Goal: Browse casually

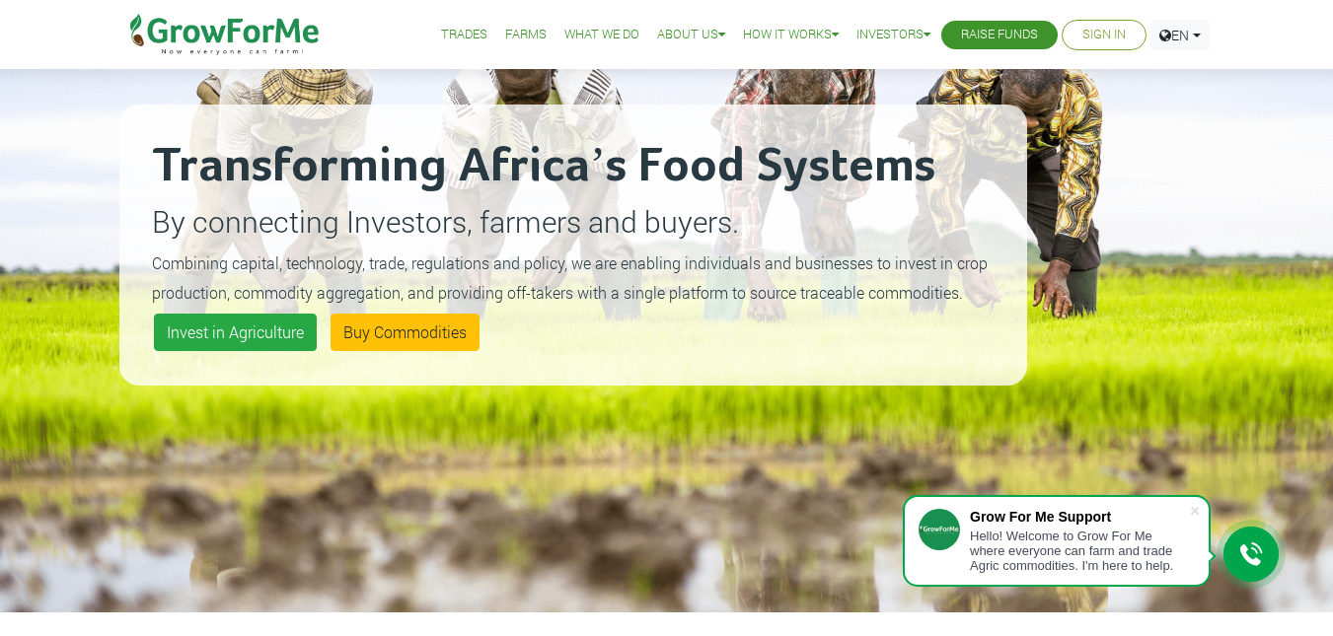
scroll to position [171, 0]
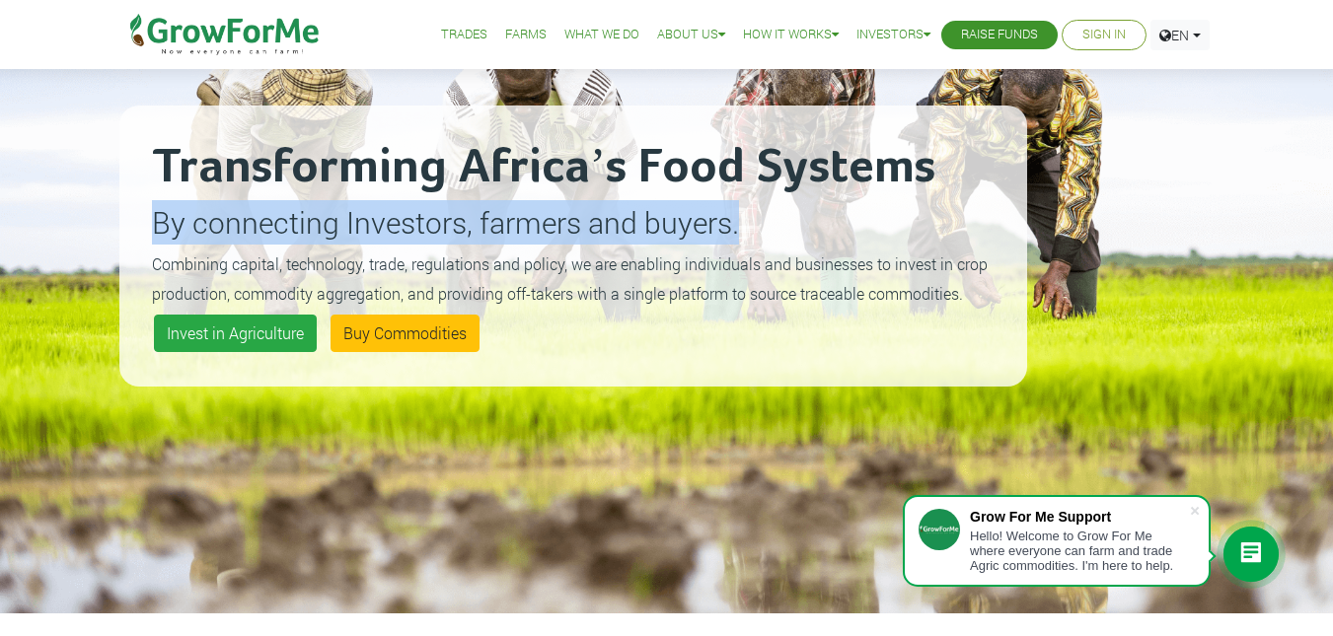
drag, startPoint x: 150, startPoint y: 218, endPoint x: 761, endPoint y: 223, distance: 610.8
click at [761, 223] on div "Transforming Africa’s Food Systems By connecting Investors, farmers and buyers.…" at bounding box center [573, 246] width 908 height 281
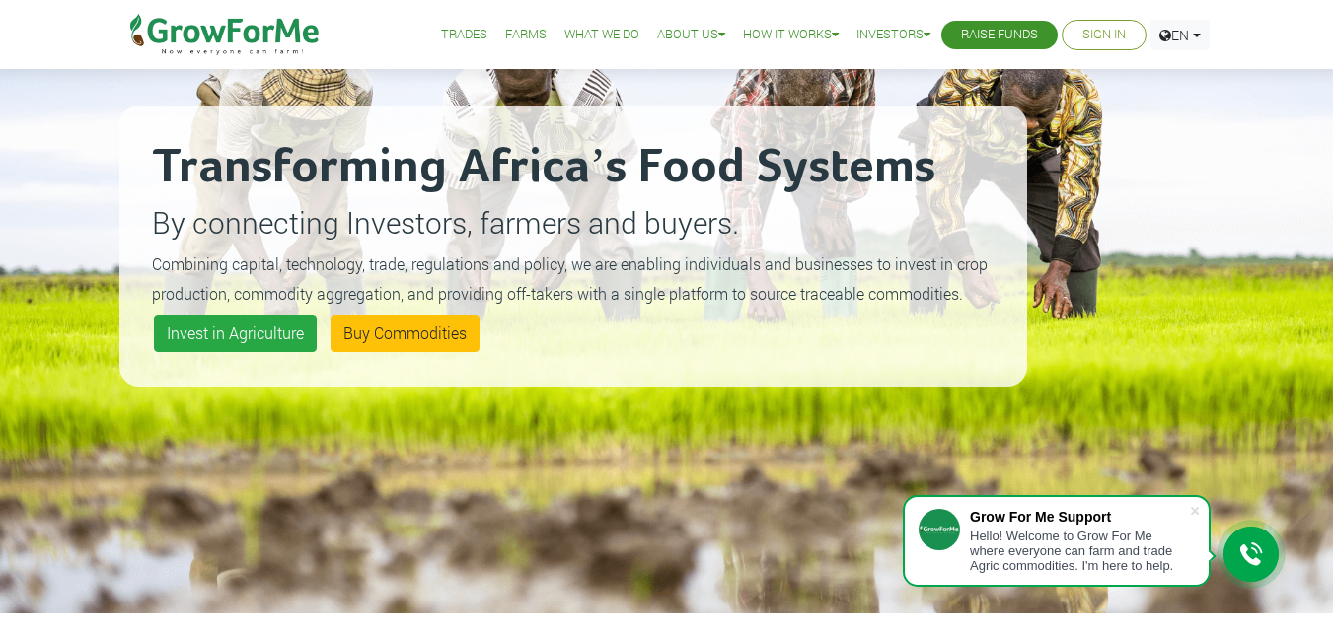
click at [837, 439] on div "Transforming Africa’s Food Systems By connecting Investors, farmers and buyers.…" at bounding box center [573, 246] width 908 height 636
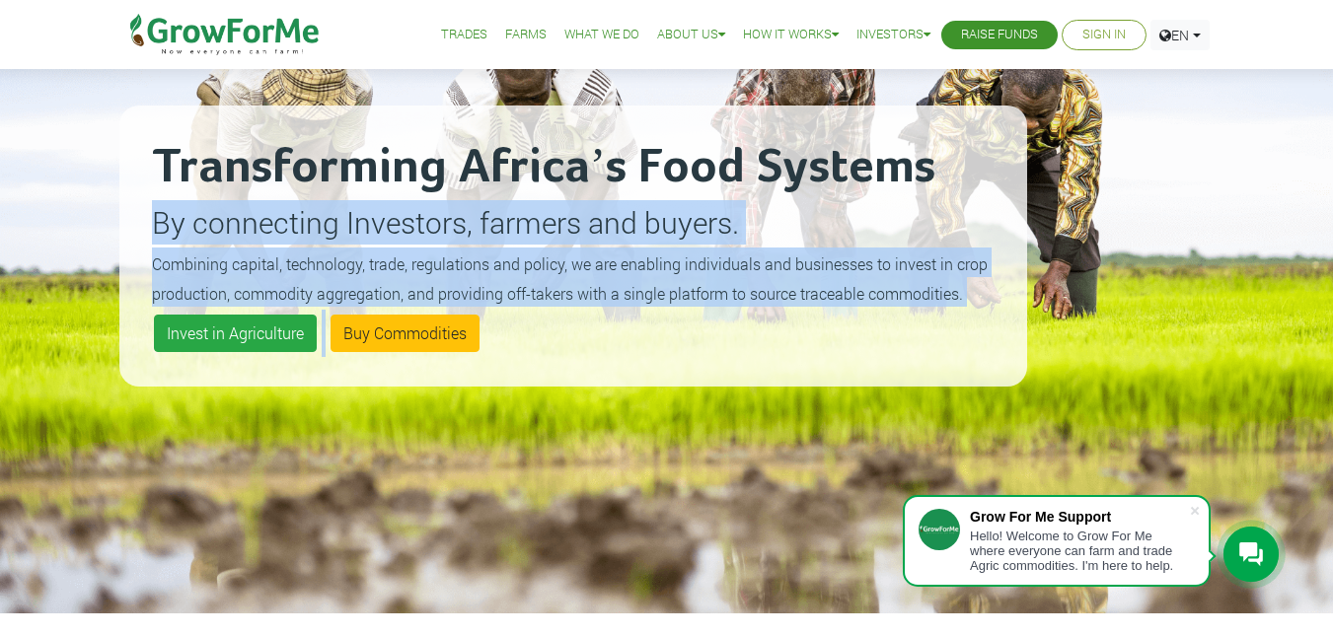
drag, startPoint x: 149, startPoint y: 219, endPoint x: 905, endPoint y: 317, distance: 762.2
click at [905, 317] on div "Transforming Africa’s Food Systems By connecting Investors, farmers and buyers.…" at bounding box center [573, 246] width 908 height 281
copy div "By connecting Investors, farmers and buyers. Combining capital, technology, tra…"
click at [595, 473] on div "Transforming Africa’s Food Systems By connecting Investors, farmers and buyers.…" at bounding box center [573, 246] width 908 height 636
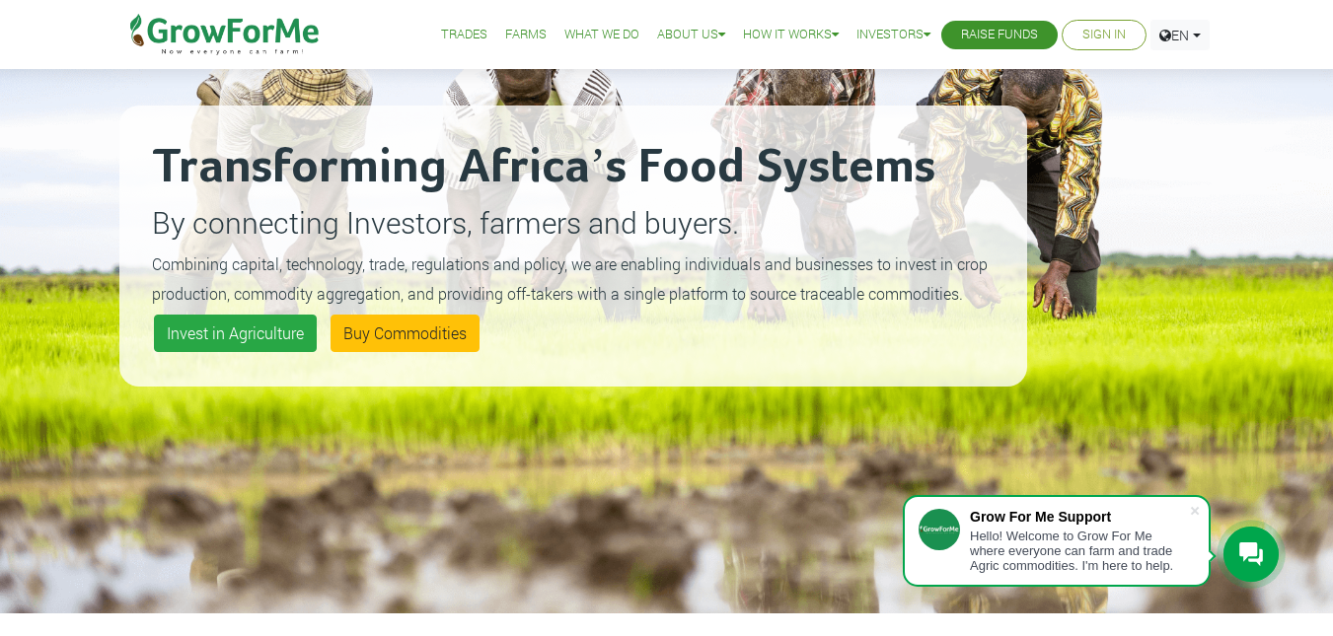
drag, startPoint x: 120, startPoint y: 21, endPoint x: 290, endPoint y: 25, distance: 169.8
click at [290, 25] on div "Trades Farms What We Do About Us Traction Our Vision Our Team Our Board Our Adv…" at bounding box center [667, 34] width 1125 height 69
click at [177, 13] on img at bounding box center [225, 34] width 202 height 69
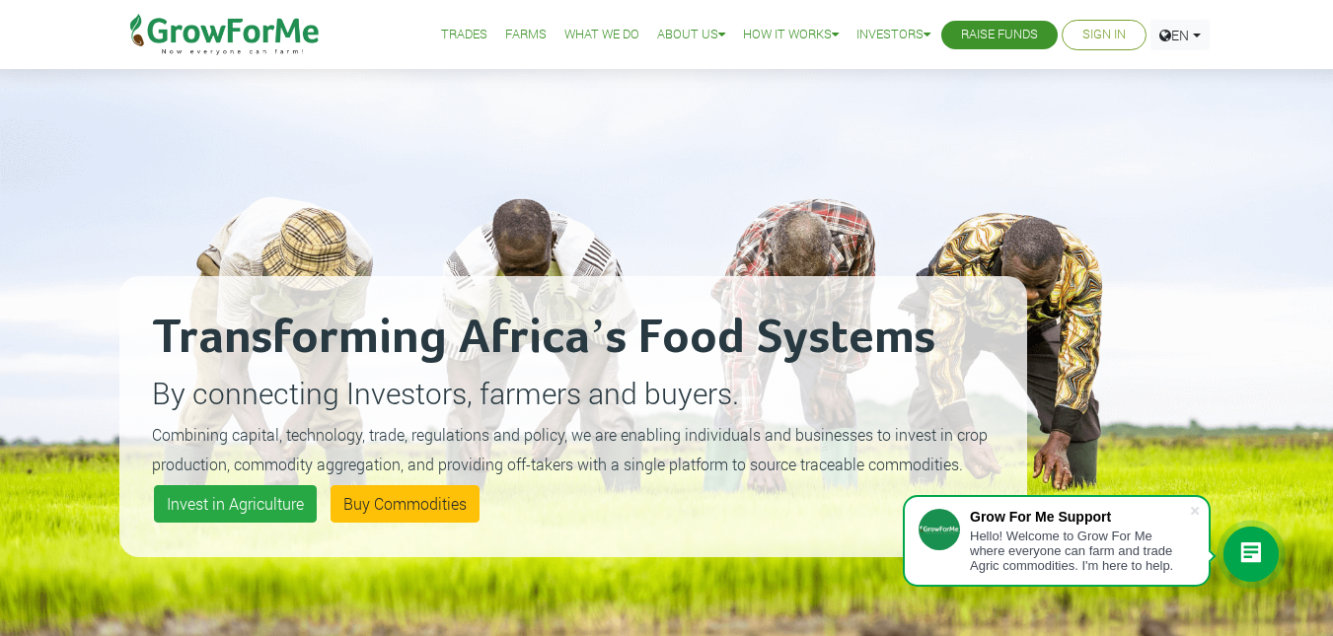
drag, startPoint x: 120, startPoint y: 24, endPoint x: 291, endPoint y: 30, distance: 170.8
click at [291, 30] on div "Trades Farms What We Do About Us Traction Our Vision Our Team Our Board Our Adv…" at bounding box center [667, 34] width 1125 height 69
click at [463, 144] on div "Transforming Africa’s Food Systems By connecting Investors, farmers and buyers.…" at bounding box center [573, 417] width 908 height 636
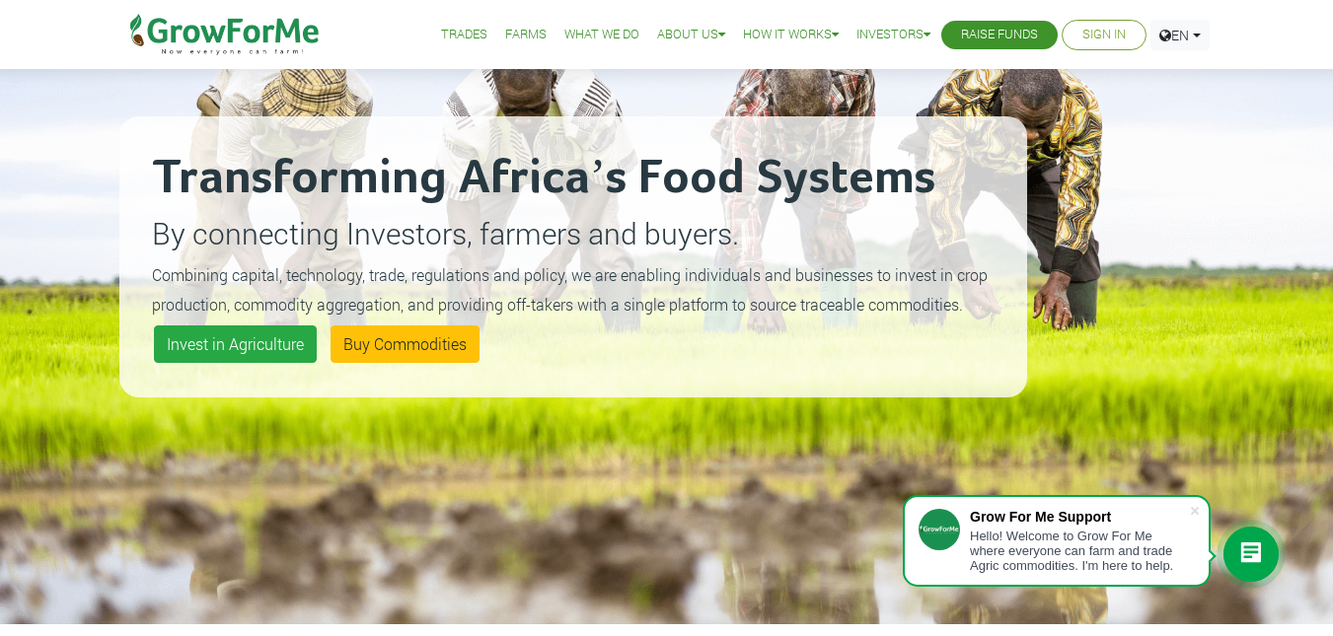
scroll to position [151, 0]
